Goal: Transaction & Acquisition: Obtain resource

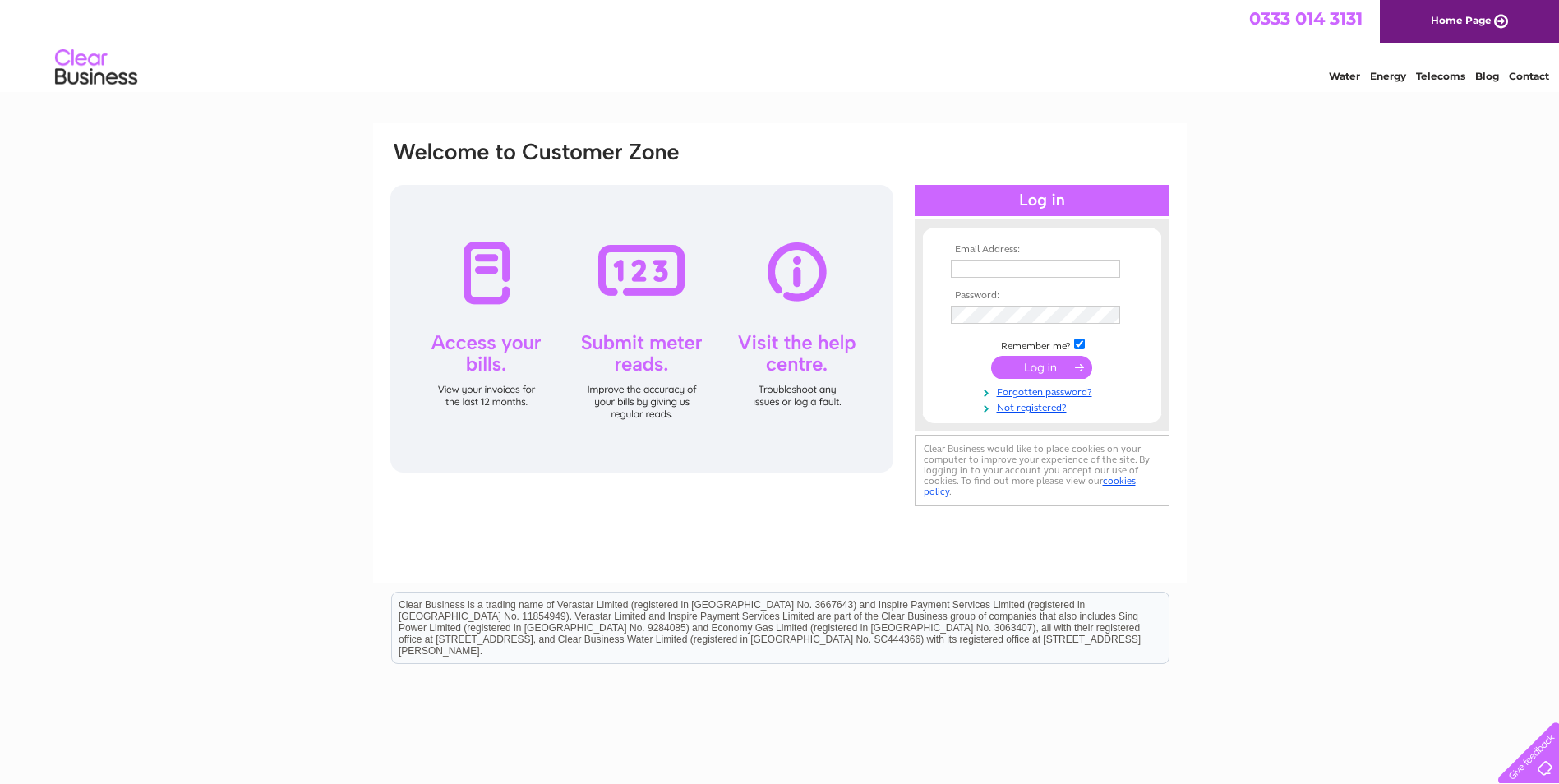
type input "[EMAIL_ADDRESS][DOMAIN_NAME]"
click at [1021, 367] on input "submit" at bounding box center [1042, 367] width 101 height 23
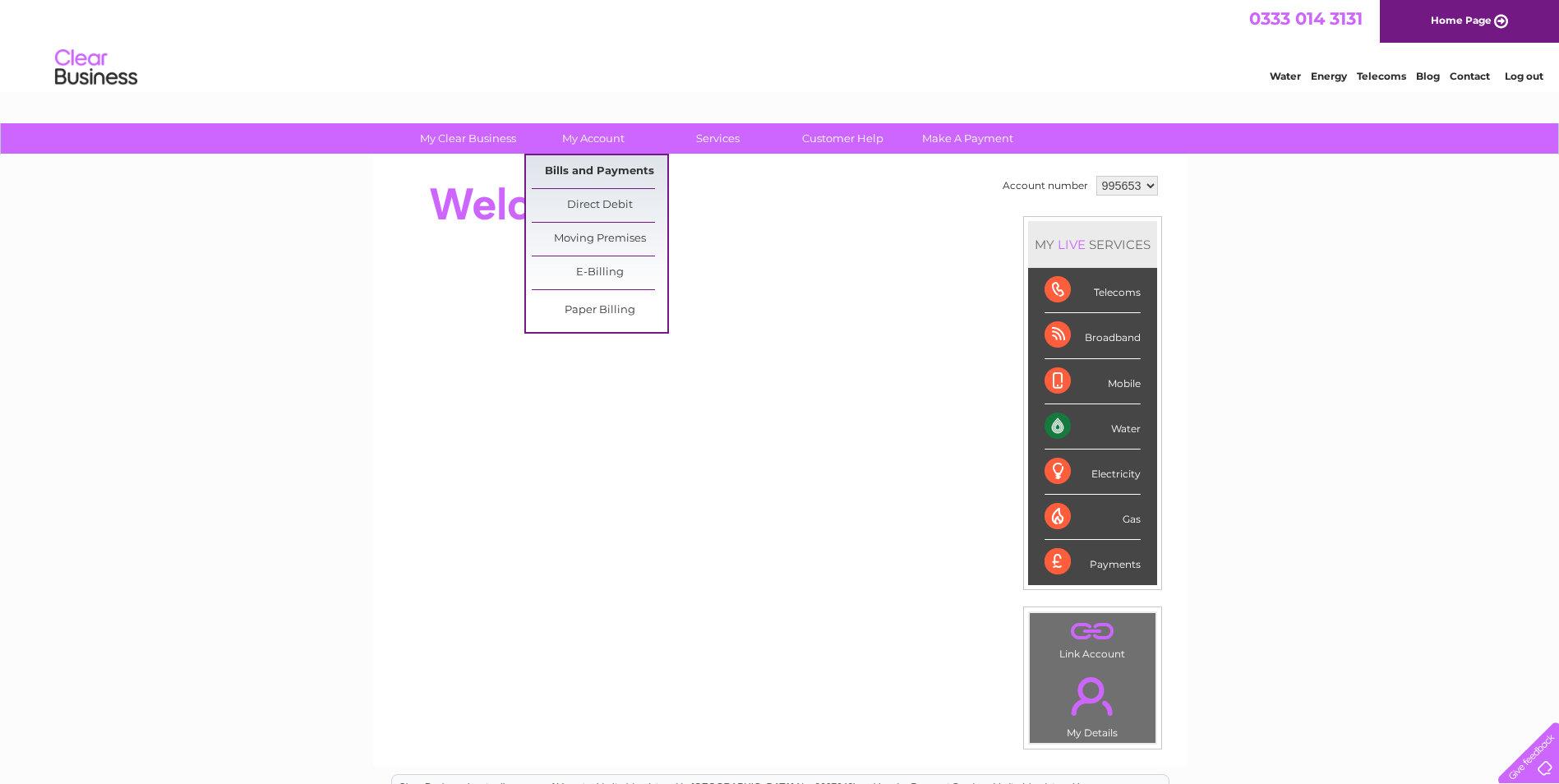
click at [584, 169] on link "Bills and Payments" at bounding box center [600, 171] width 136 height 33
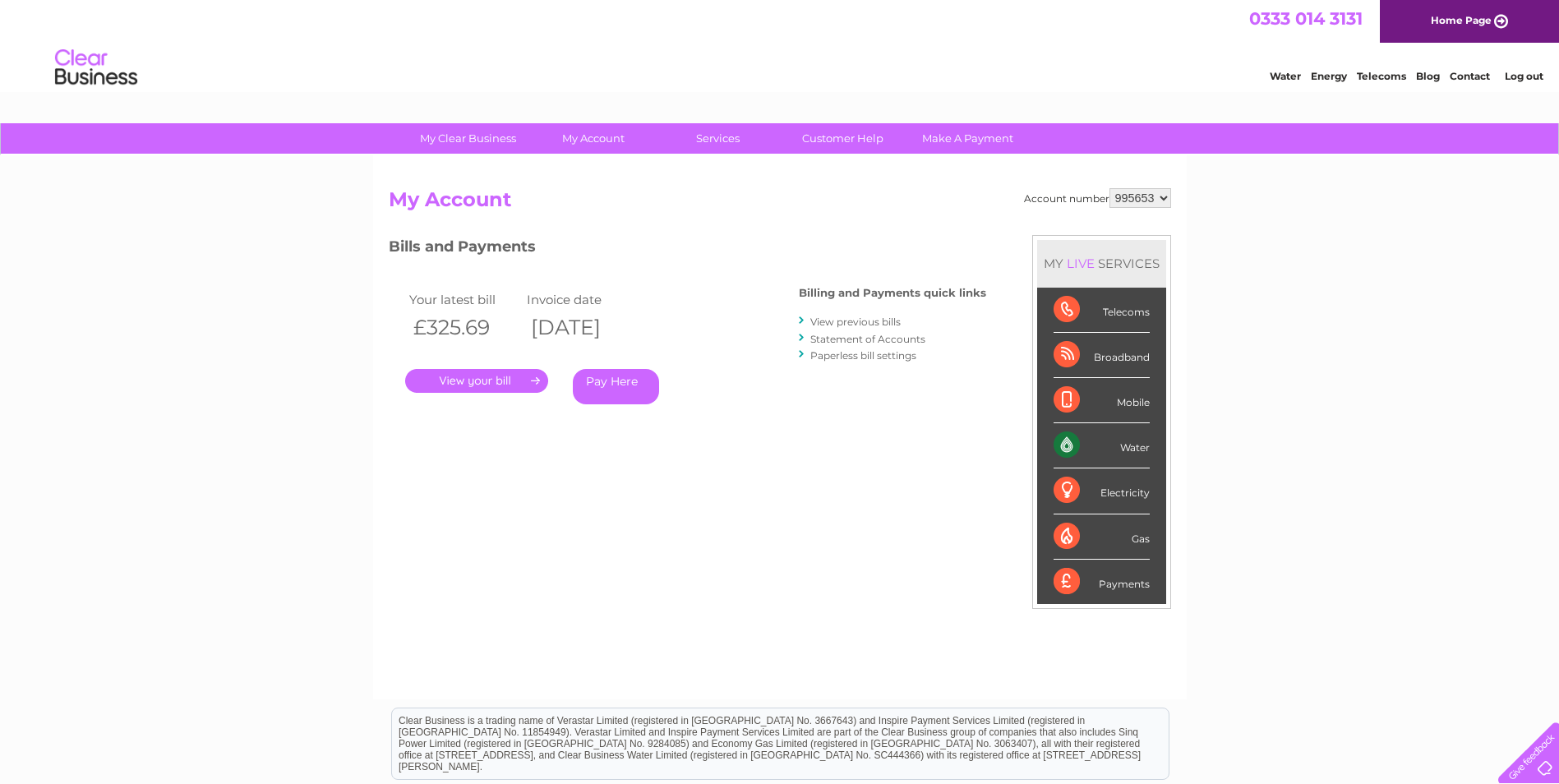
click at [479, 373] on link "." at bounding box center [477, 381] width 143 height 24
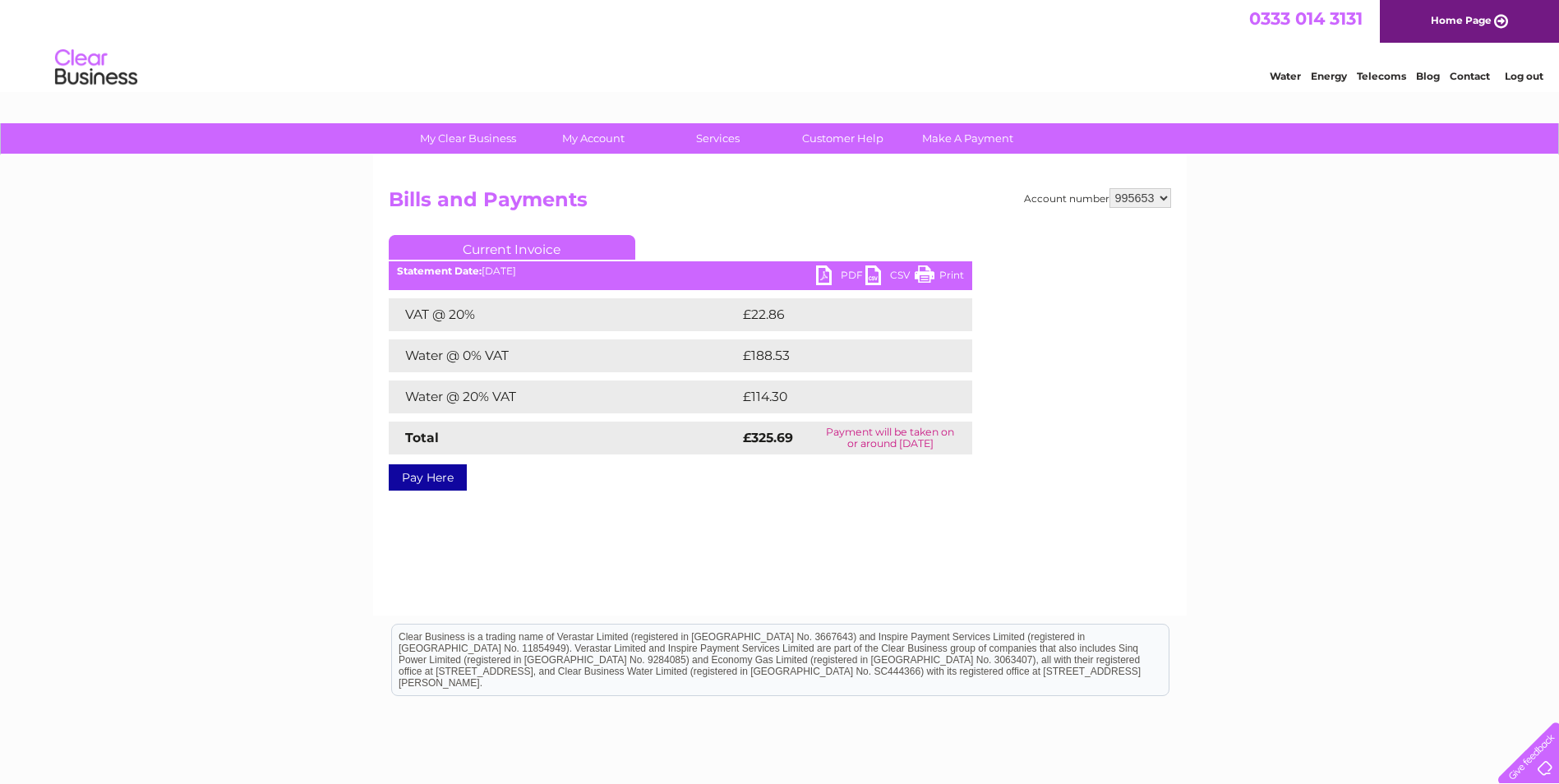
click at [821, 277] on link "PDF" at bounding box center [841, 277] width 50 height 24
